Goal: Book appointment/travel/reservation

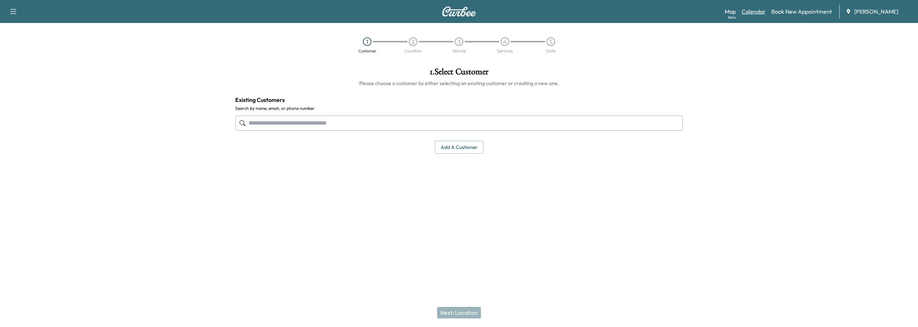
click at [752, 11] on link "Calendar" at bounding box center [753, 11] width 24 height 9
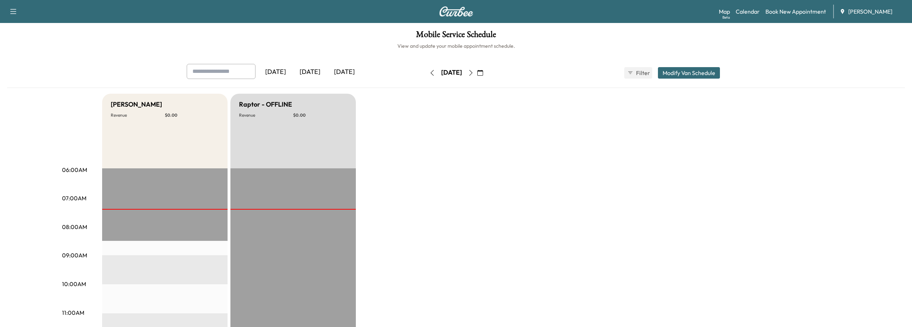
click at [474, 73] on icon "button" at bounding box center [471, 73] width 6 height 6
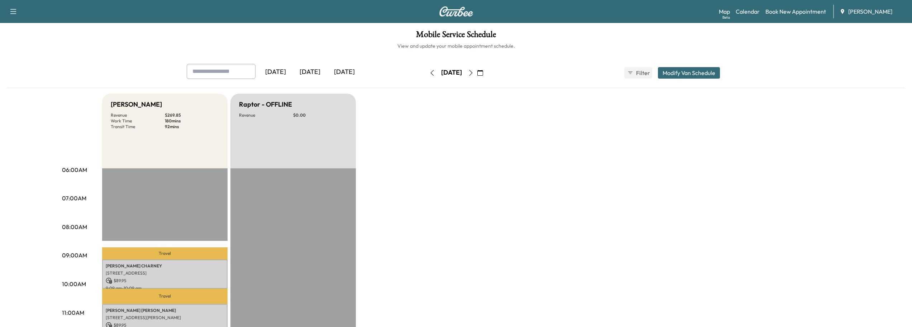
click at [429, 72] on icon "button" at bounding box center [432, 73] width 6 height 6
